Goal: Transaction & Acquisition: Purchase product/service

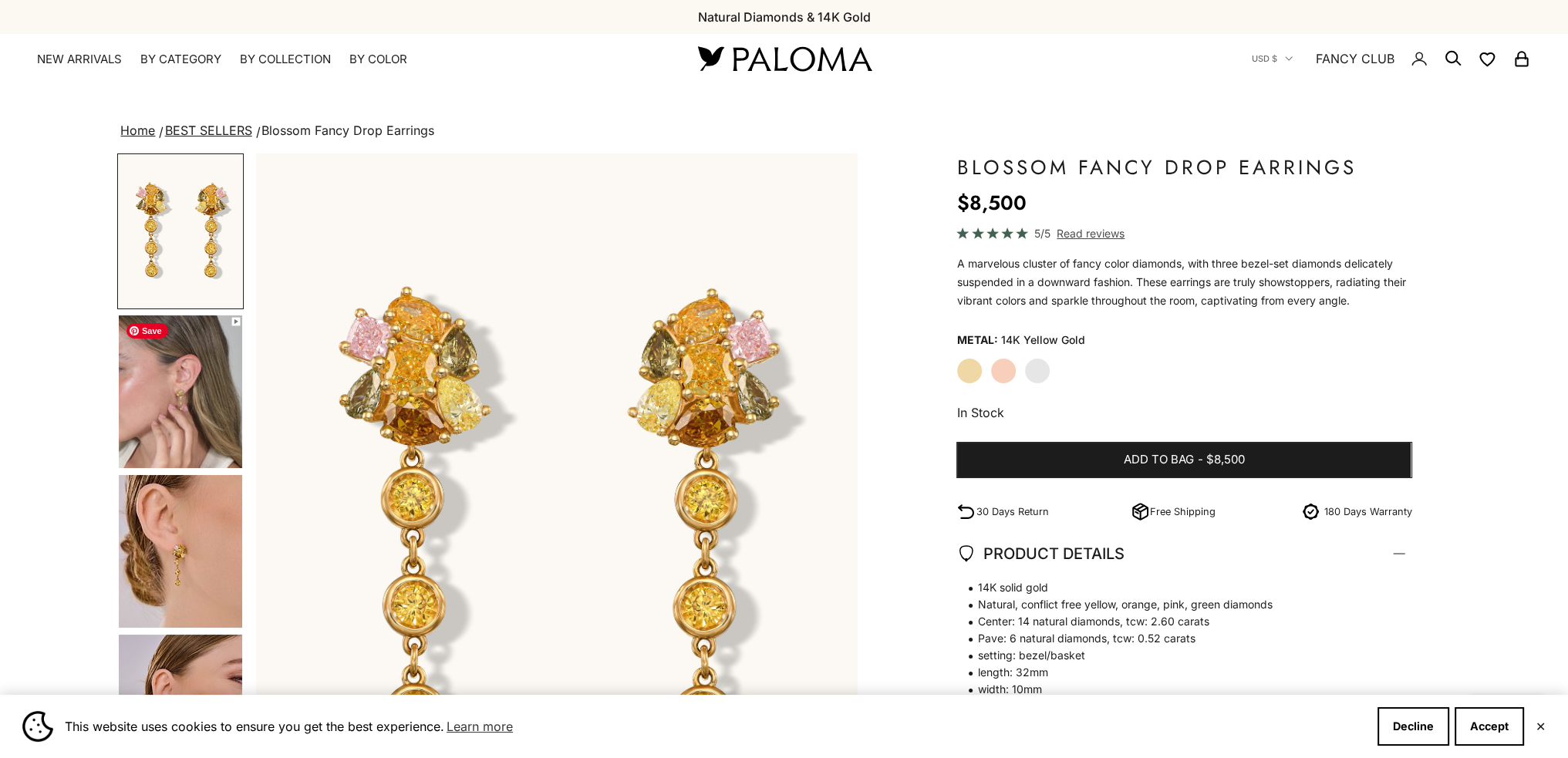
click at [211, 409] on img "Go to item 4" at bounding box center [180, 392] width 124 height 153
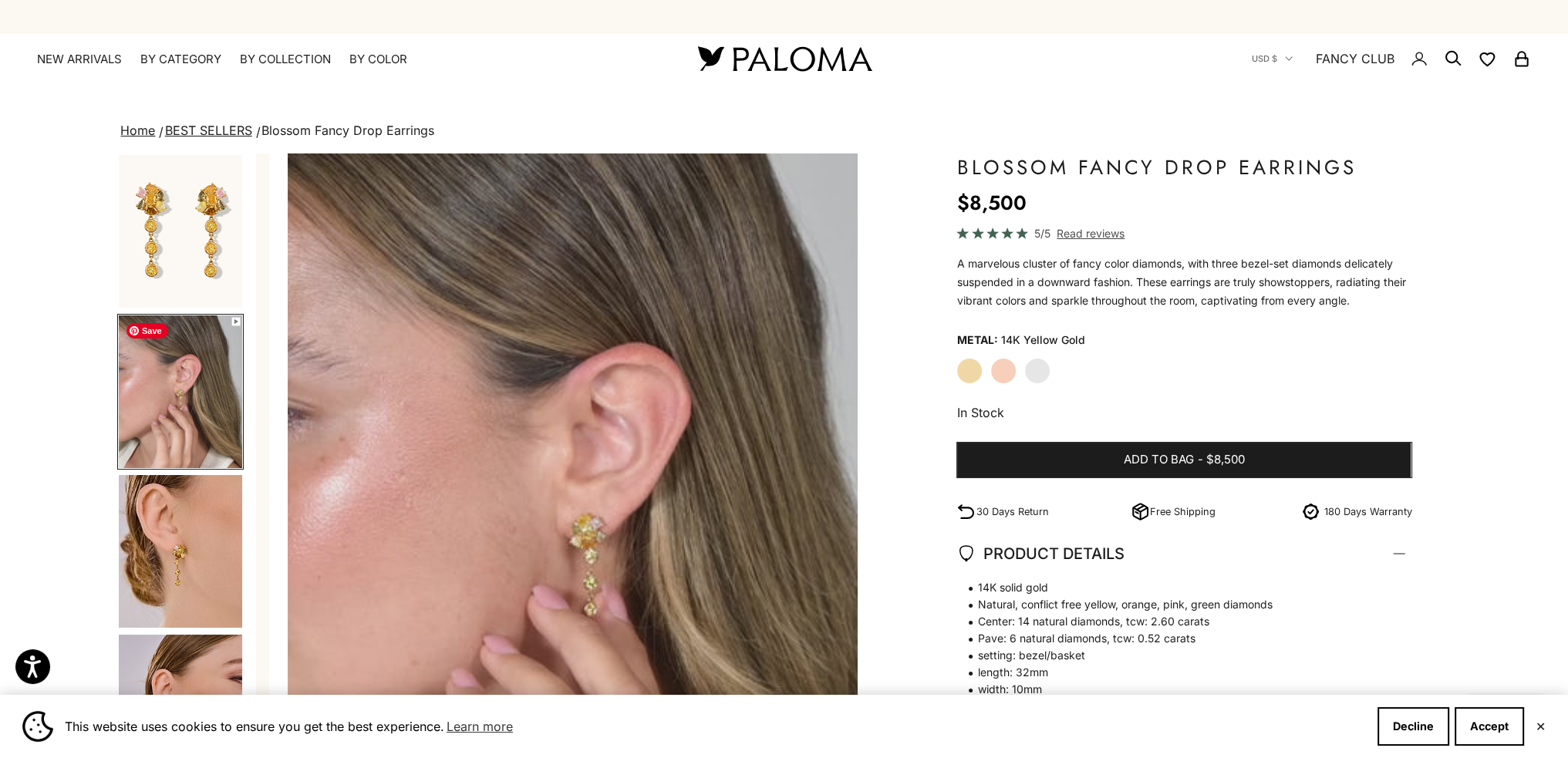
scroll to position [0, 620]
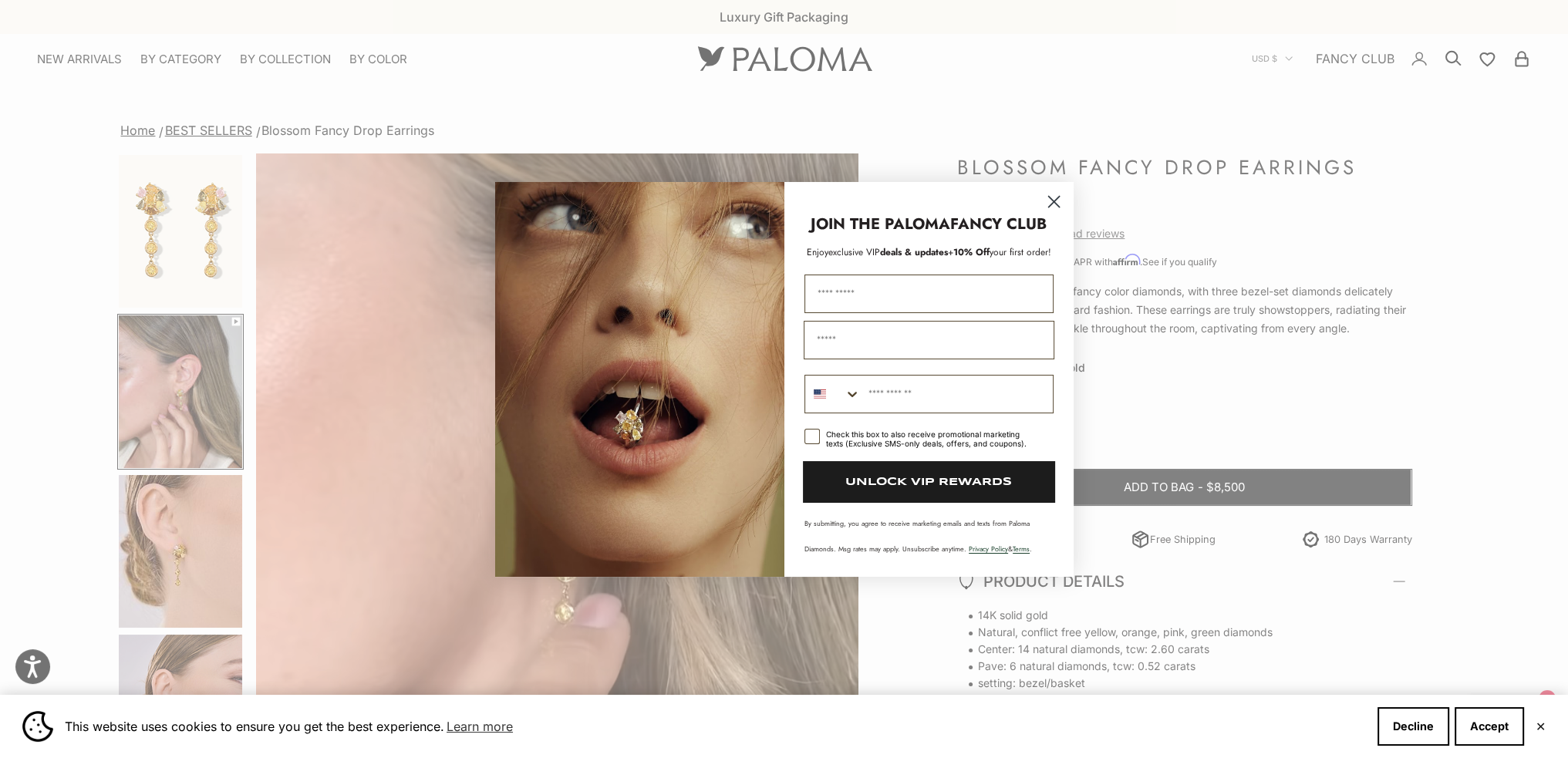
click at [1044, 197] on circle "Close dialog" at bounding box center [1053, 201] width 26 height 26
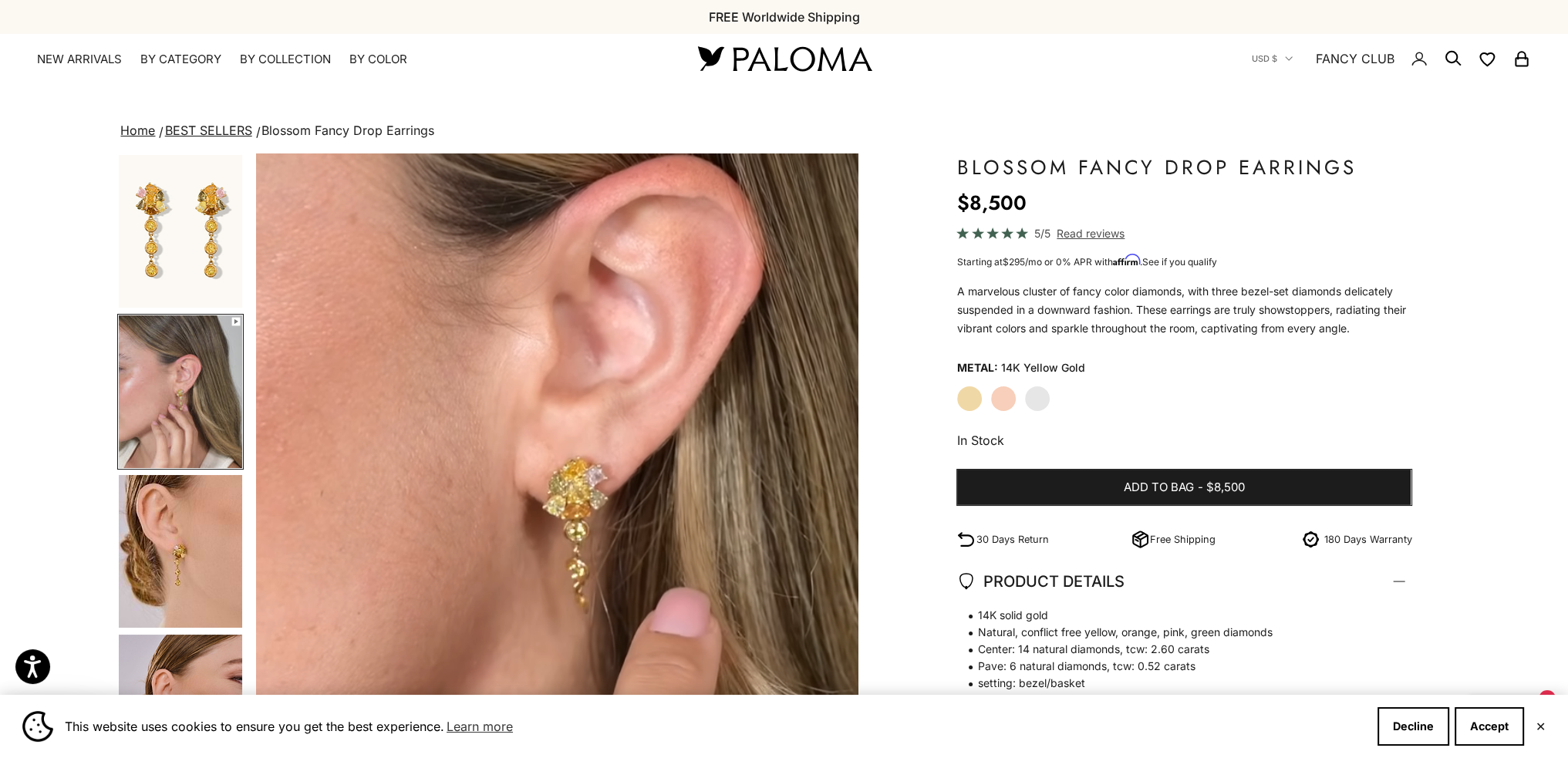
click at [218, 125] on link "BEST SELLERS" at bounding box center [208, 130] width 87 height 16
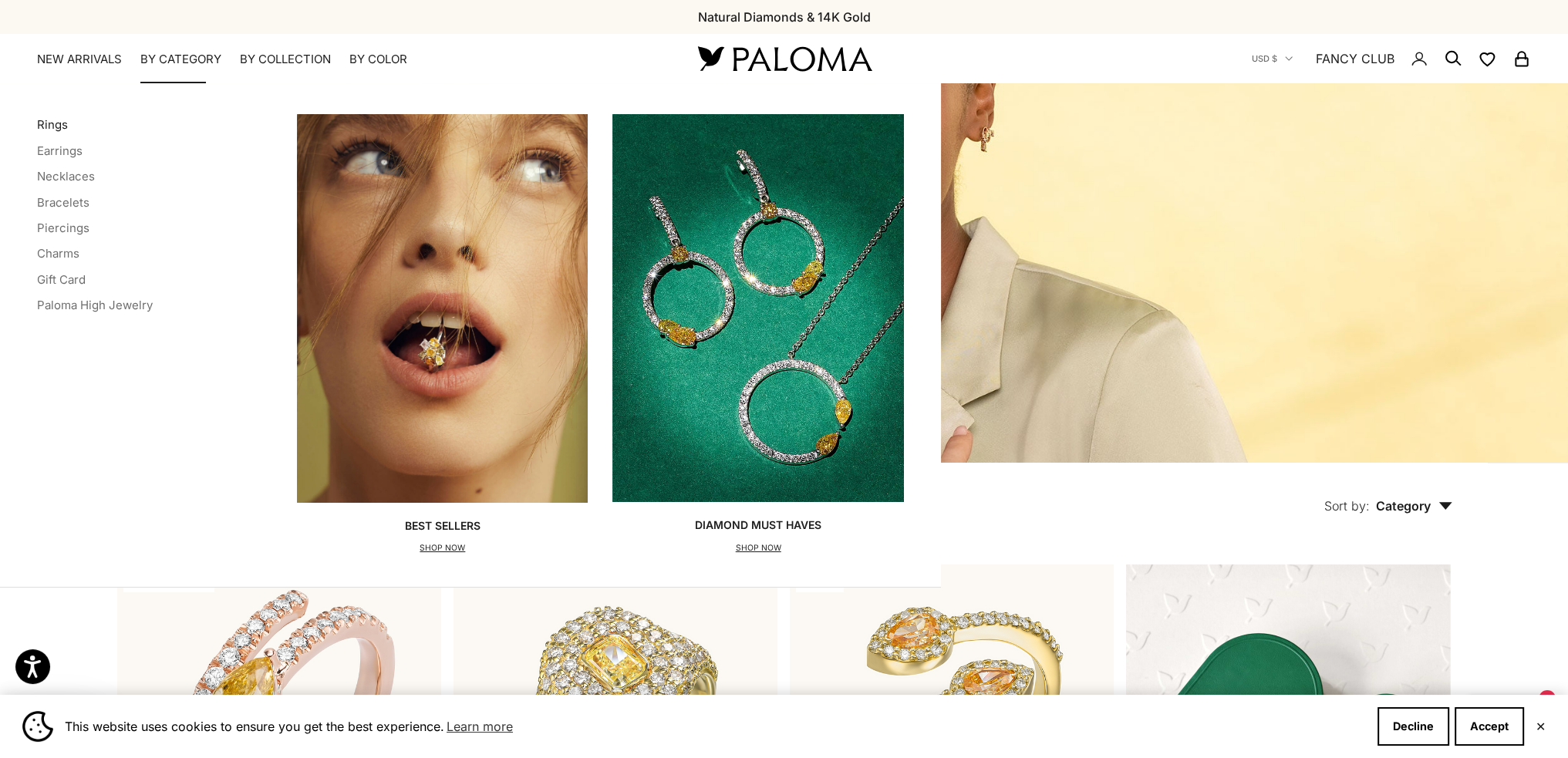
click at [46, 123] on link "Rings" at bounding box center [52, 125] width 31 height 15
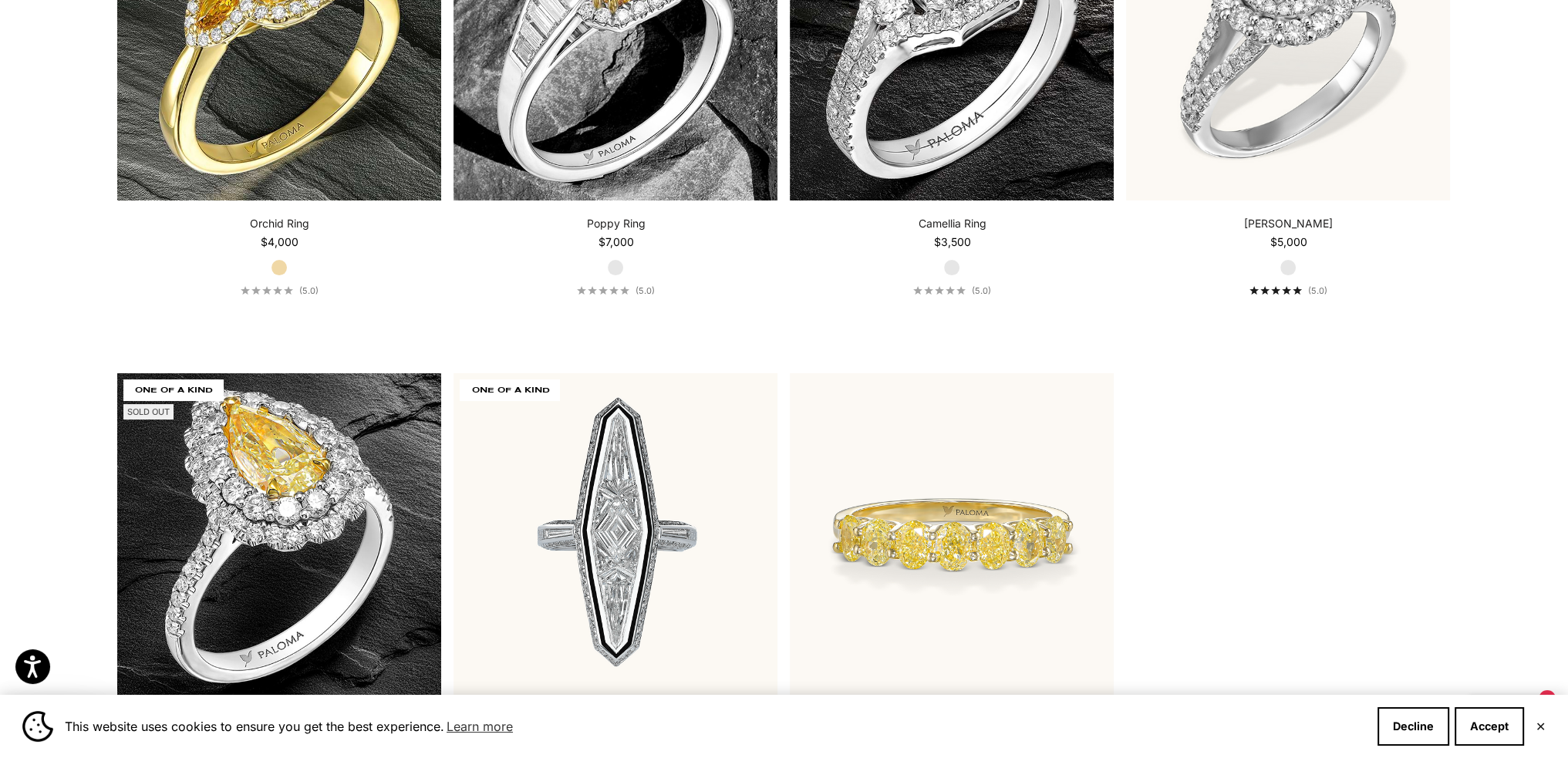
scroll to position [8331, 0]
